Goal: Navigation & Orientation: Find specific page/section

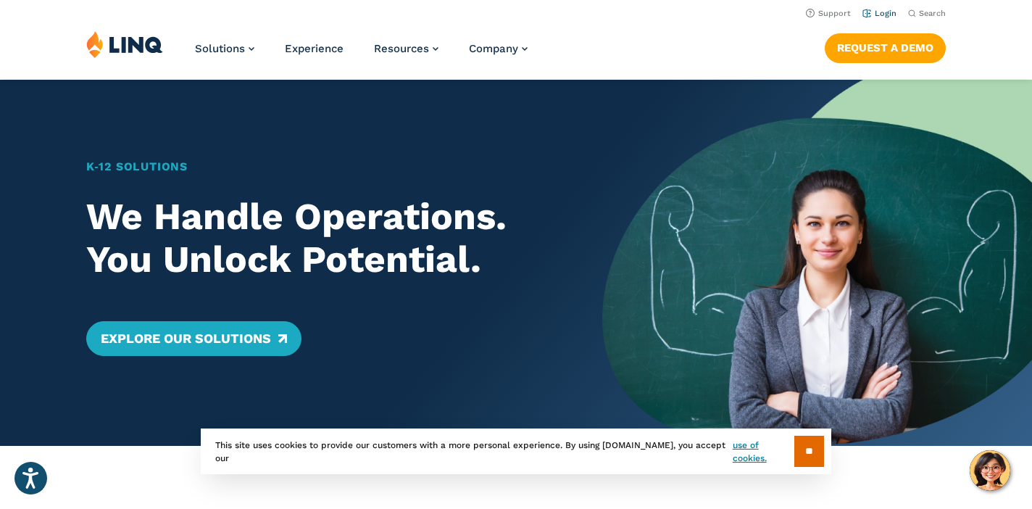
click at [875, 10] on link "Login" at bounding box center [879, 13] width 34 height 9
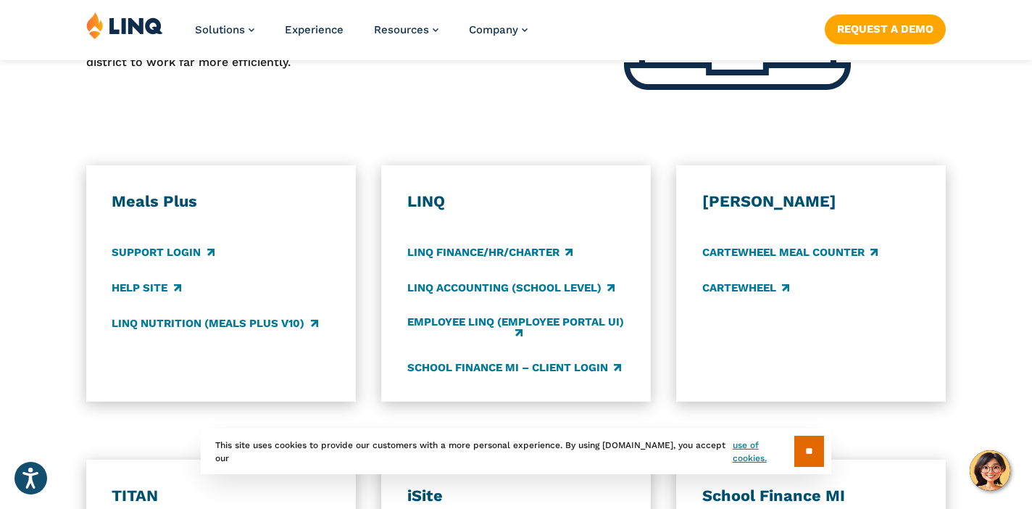
scroll to position [784, 0]
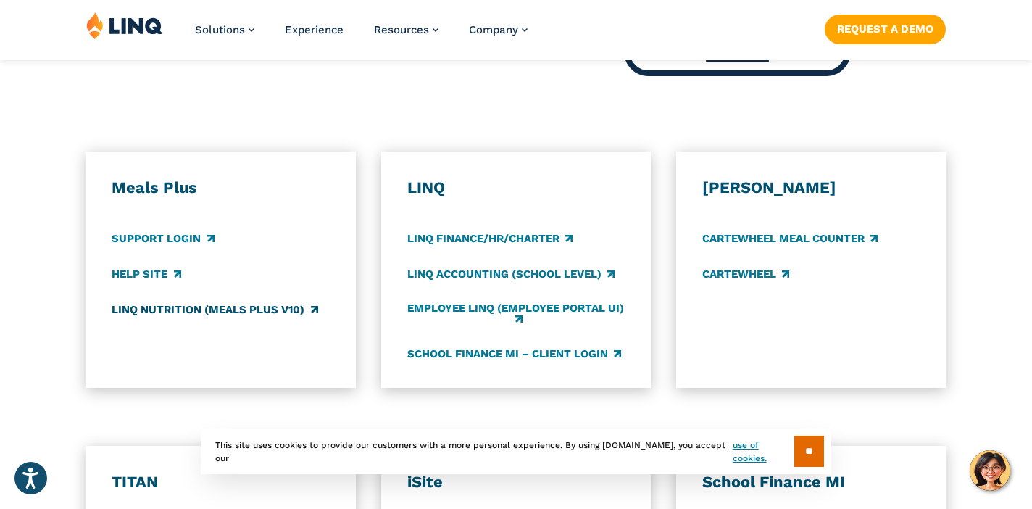
click at [225, 302] on link "LINQ Nutrition (Meals Plus v10)" at bounding box center [215, 310] width 206 height 16
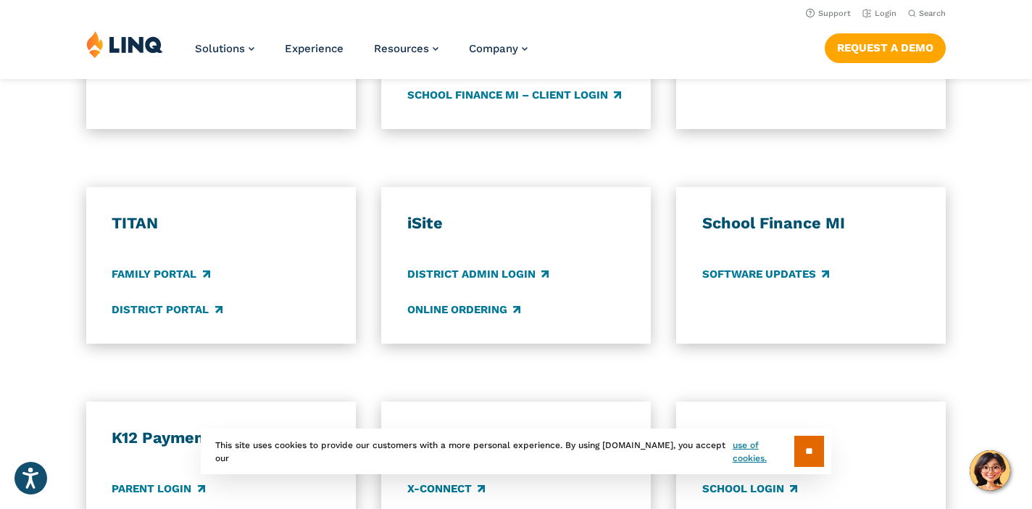
scroll to position [1044, 0]
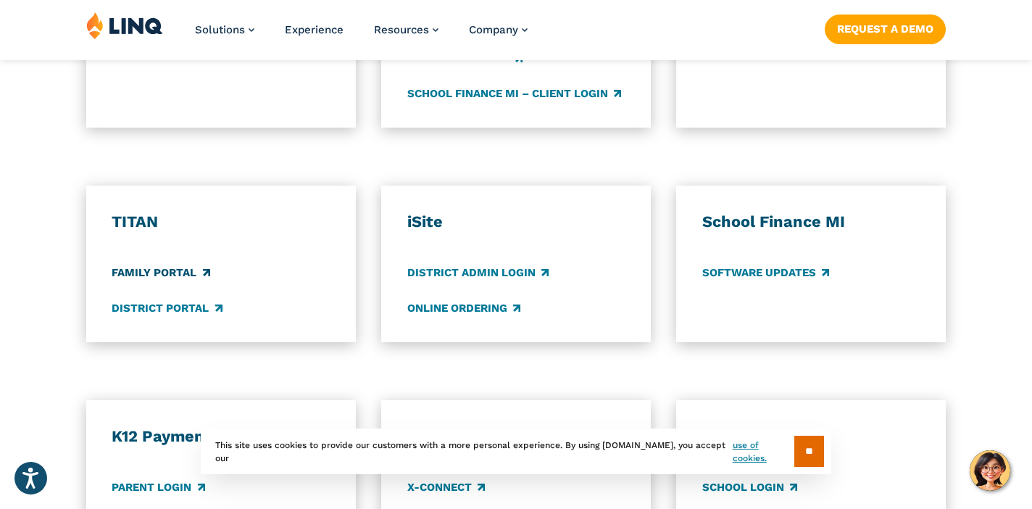
click at [183, 265] on link "Family Portal" at bounding box center [161, 273] width 98 height 16
